Goal: Check status: Check status

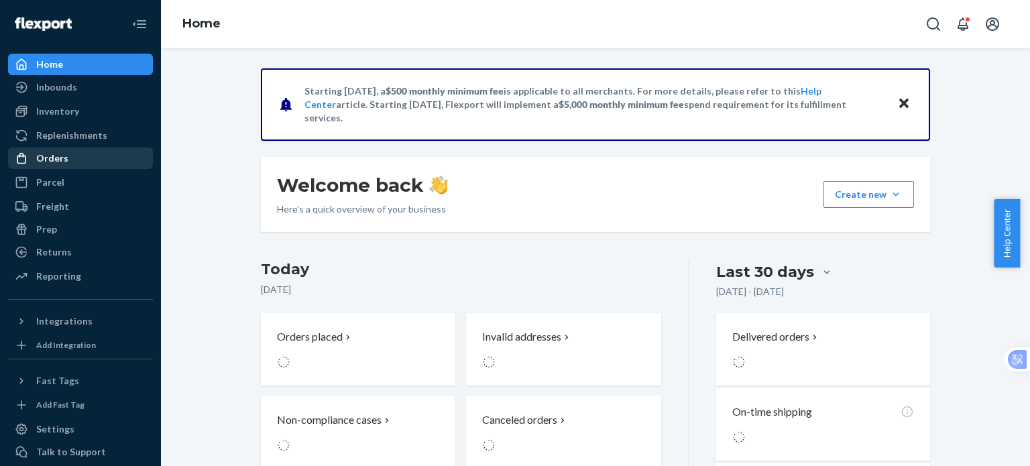
click at [64, 155] on div "Orders" at bounding box center [52, 158] width 32 height 13
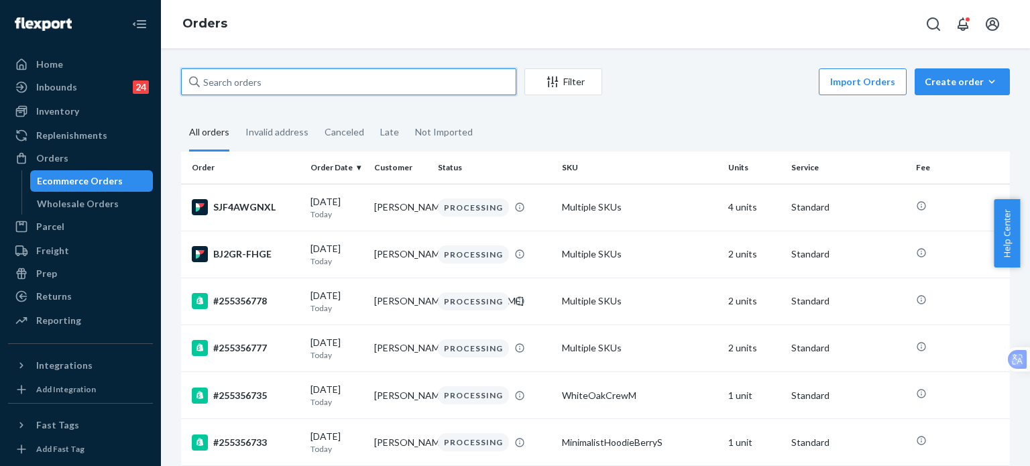
click at [259, 77] on input "text" at bounding box center [348, 81] width 335 height 27
paste input "[PERSON_NAME]"
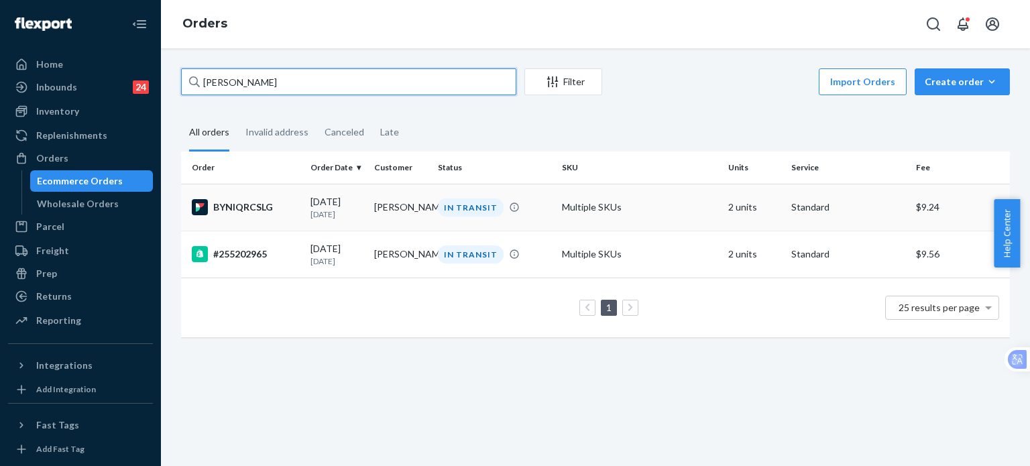
type input "[PERSON_NAME]"
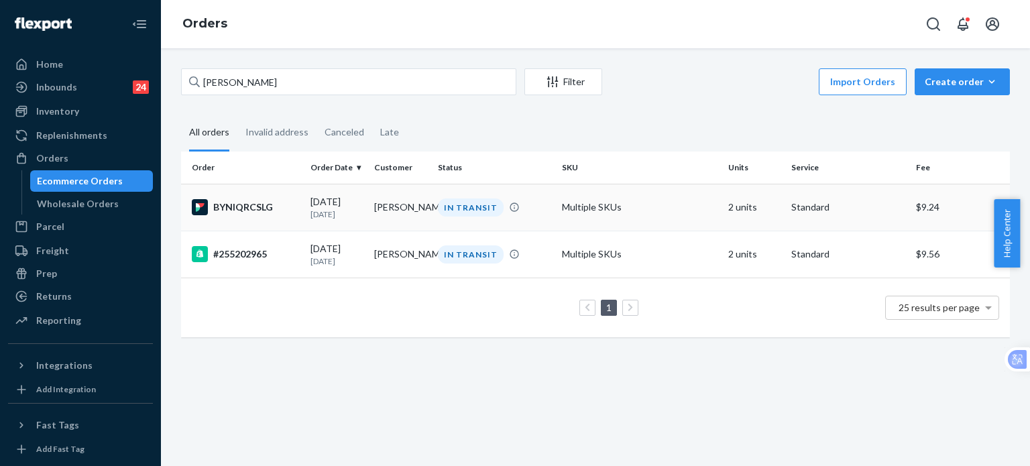
click at [238, 204] on div "BYNIQRCSLG" at bounding box center [246, 207] width 108 height 16
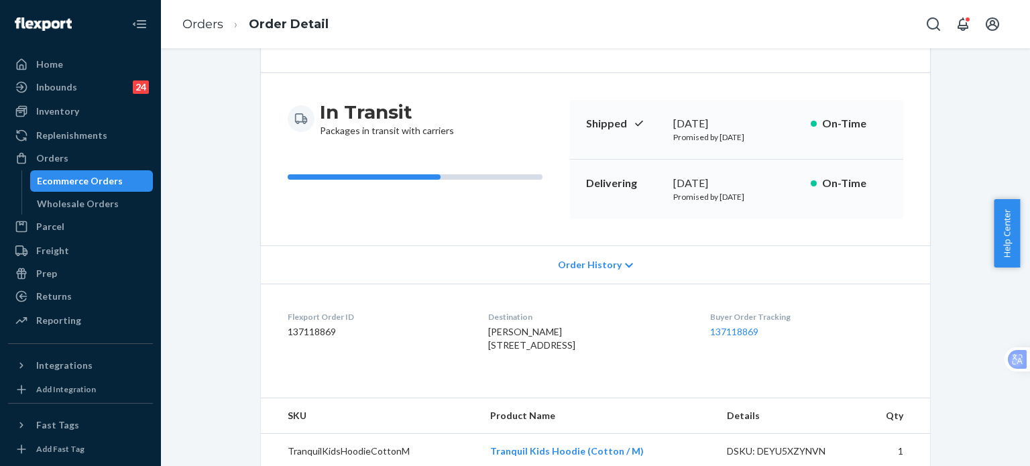
scroll to position [178, 0]
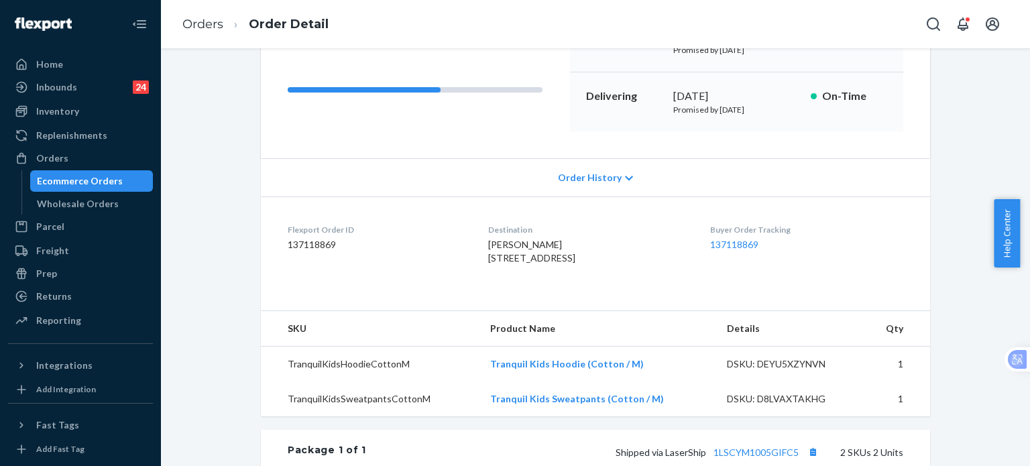
drag, startPoint x: 504, startPoint y: 287, endPoint x: 467, endPoint y: 246, distance: 55.5
click at [467, 246] on dl "Flexport Order ID 137118869 Destination [PERSON_NAME] [STREET_ADDRESS] US Buyer…" at bounding box center [595, 246] width 669 height 101
copy span "[PERSON_NAME] [STREET_ADDRESS]"
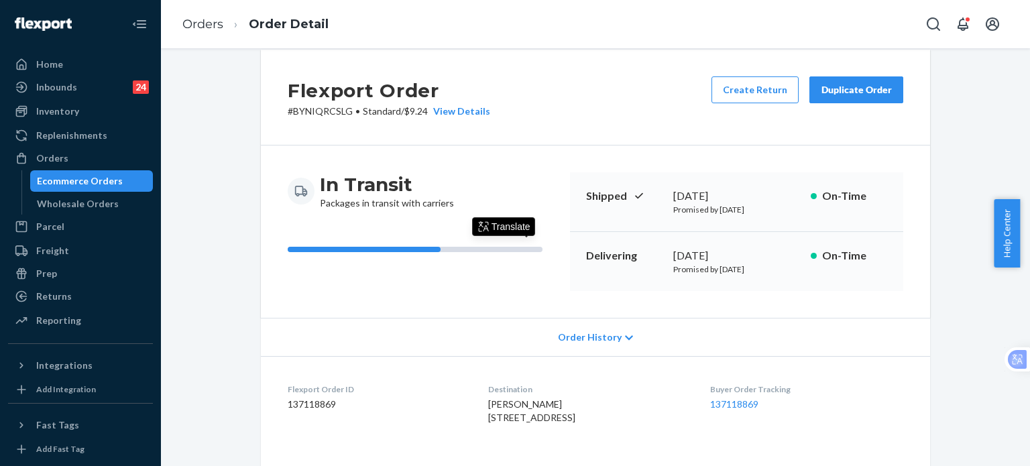
scroll to position [0, 0]
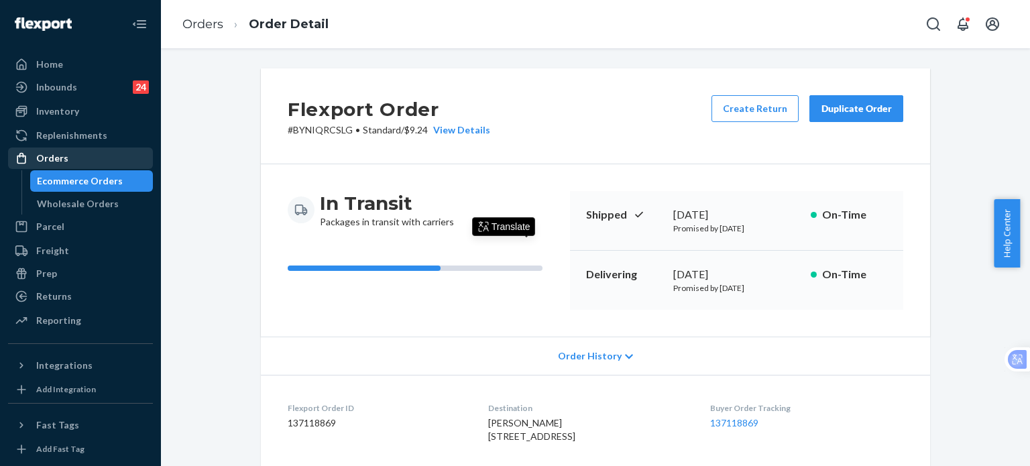
click at [62, 158] on div "Orders" at bounding box center [52, 158] width 32 height 13
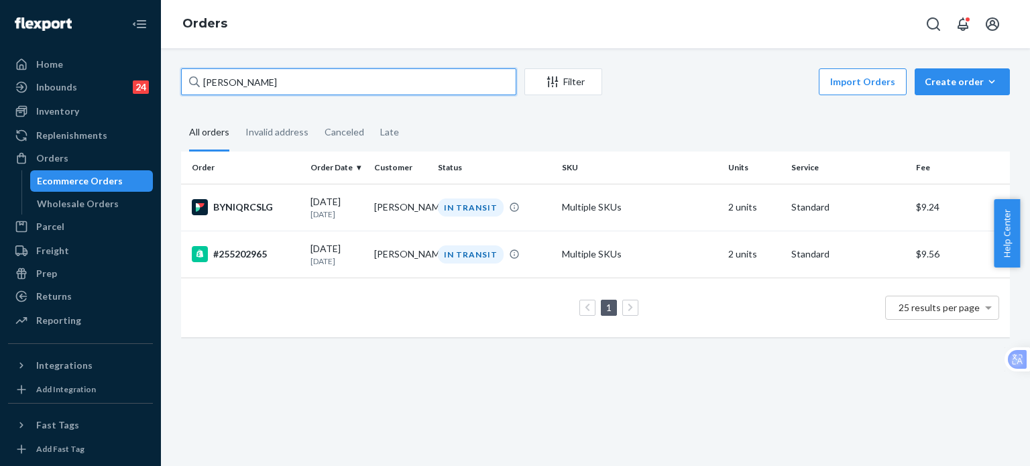
drag, startPoint x: 288, startPoint y: 85, endPoint x: 182, endPoint y: 83, distance: 105.3
click at [182, 83] on input "[PERSON_NAME]" at bounding box center [348, 81] width 335 height 27
paste input "254970846"
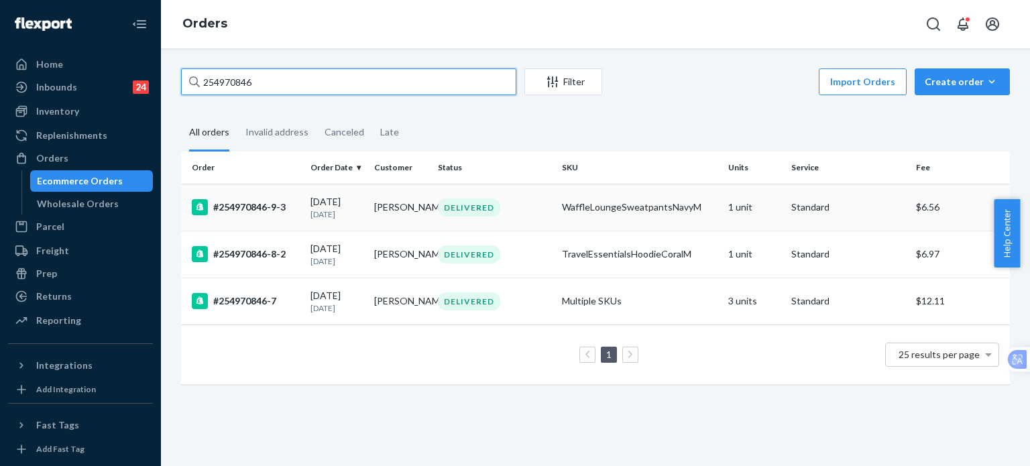
type input "254970846"
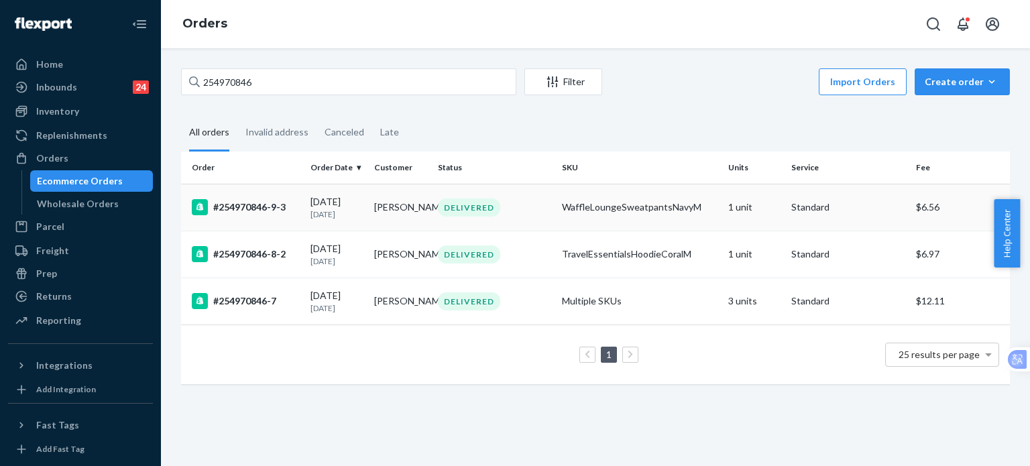
click at [268, 215] on div "#254970846-9-3" at bounding box center [246, 207] width 108 height 16
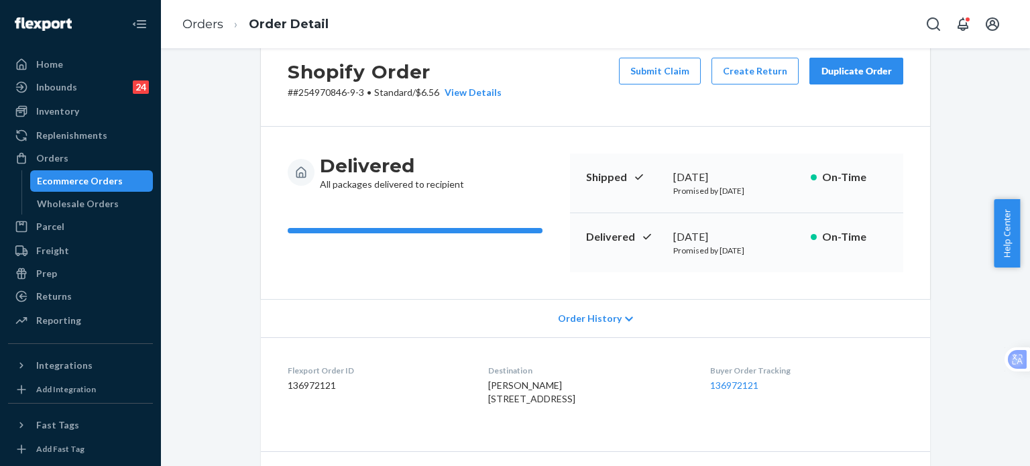
scroll to position [89, 0]
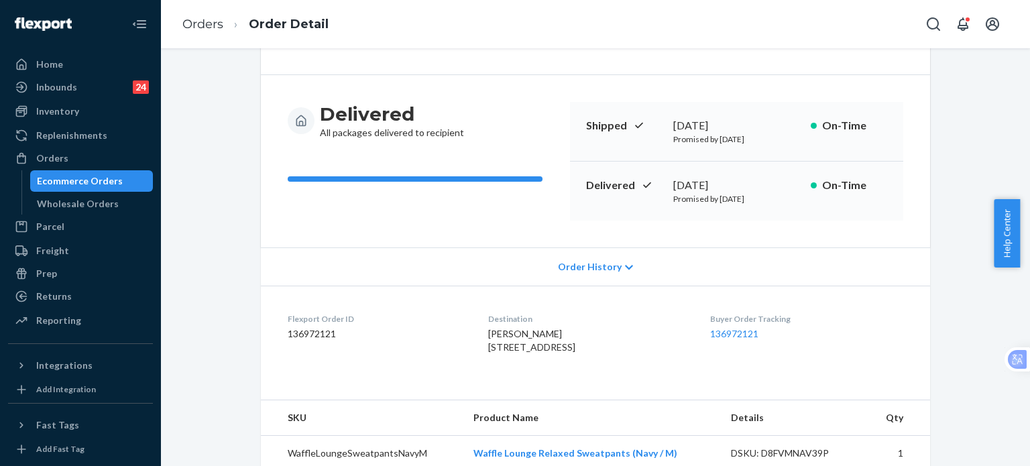
drag, startPoint x: 666, startPoint y: 186, endPoint x: 735, endPoint y: 175, distance: 69.9
click at [735, 175] on div "Delivered [DATE] Promised by [DATE] On-Time" at bounding box center [736, 191] width 333 height 59
copy div "[DATE]"
drag, startPoint x: 863, startPoint y: 386, endPoint x: 820, endPoint y: 357, distance: 51.7
click at [863, 386] on dl "Flexport Order ID 136972121 Destination [PERSON_NAME] [STREET_ADDRESS] US Buyer…" at bounding box center [595, 336] width 669 height 101
